Goal: Task Accomplishment & Management: Manage account settings

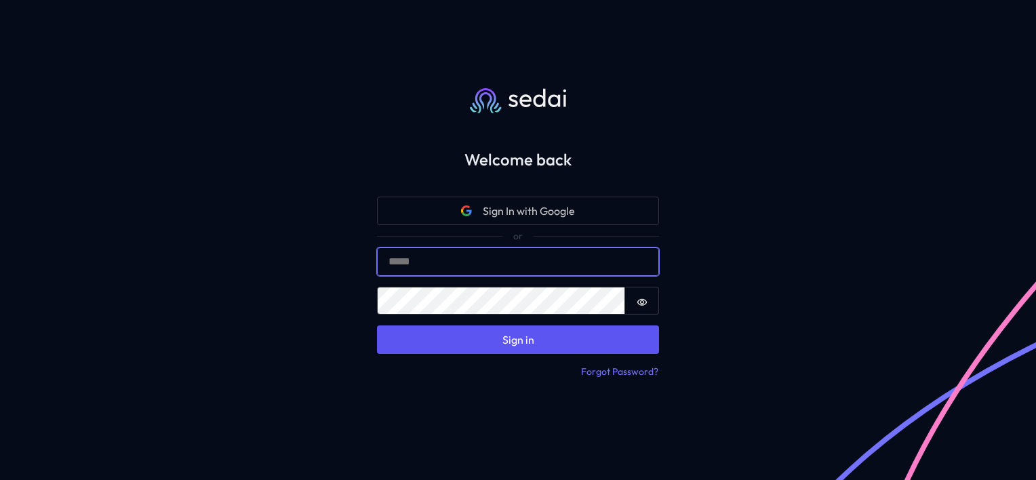
type input "**********"
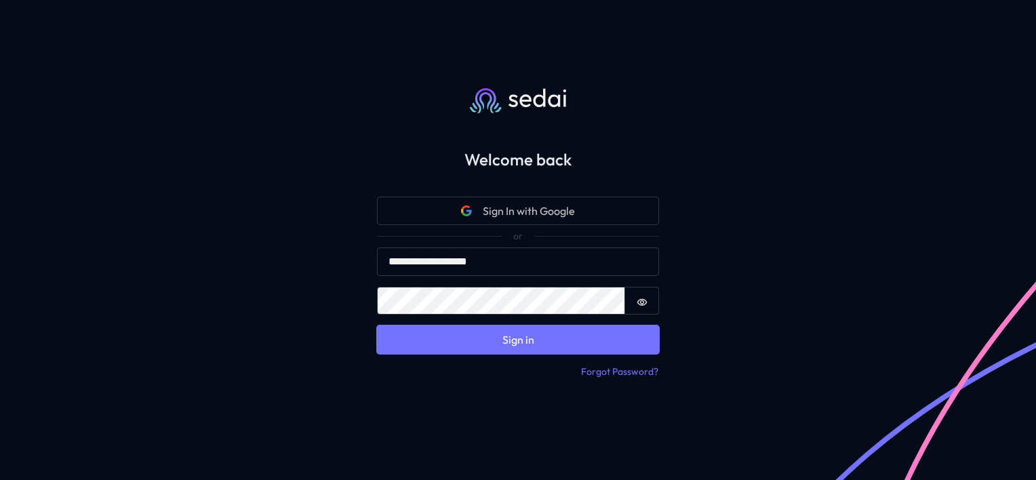
click at [569, 351] on button "Sign in" at bounding box center [518, 340] width 282 height 28
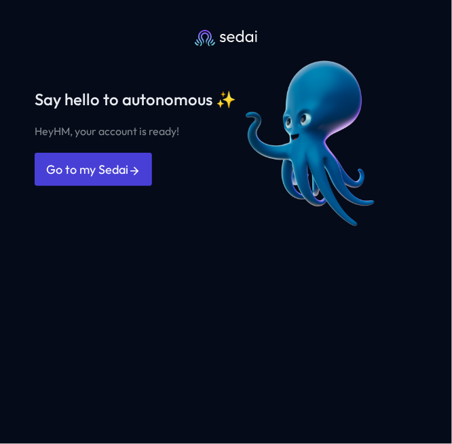
click at [104, 169] on link "Go to my Sedai" at bounding box center [93, 169] width 117 height 33
